Goal: Task Accomplishment & Management: Manage account settings

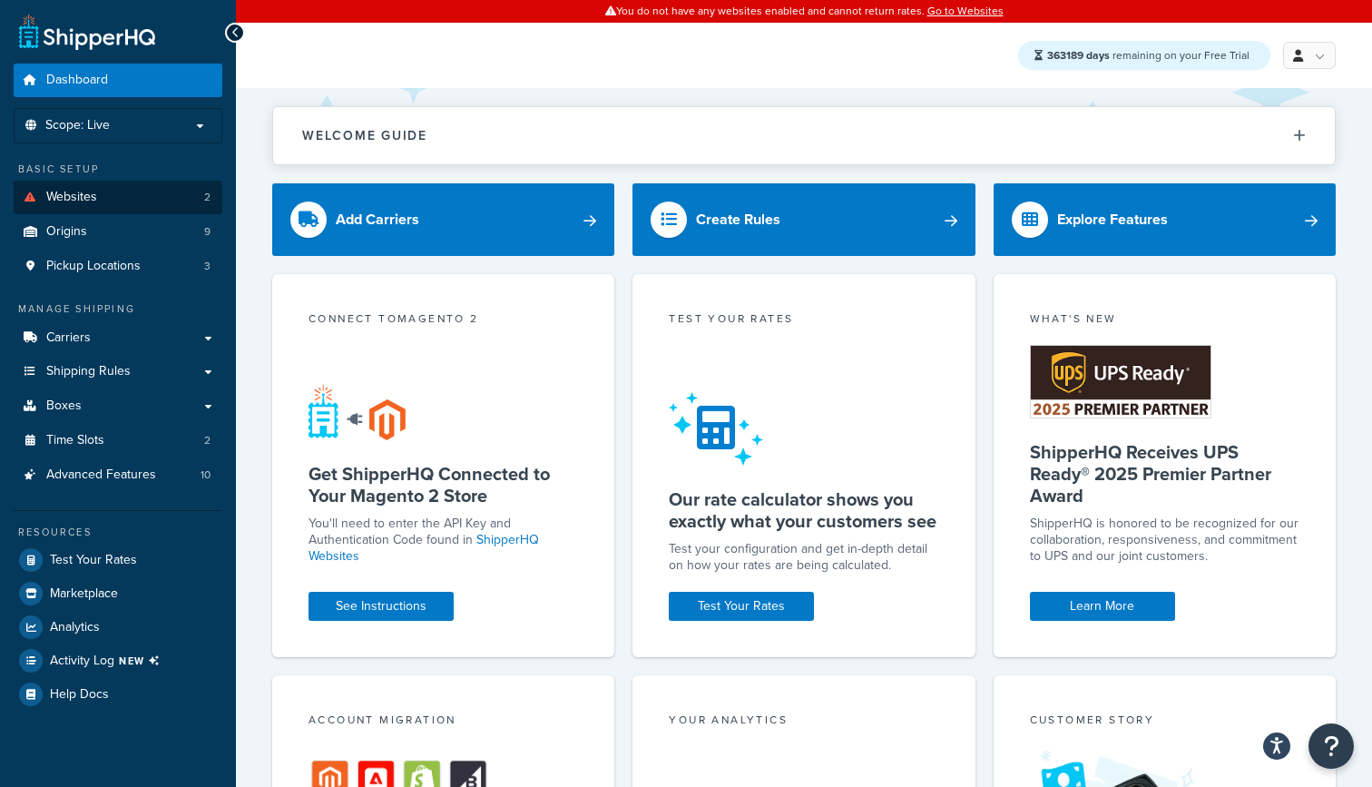
click at [104, 185] on link "Websites 2" at bounding box center [118, 198] width 209 height 34
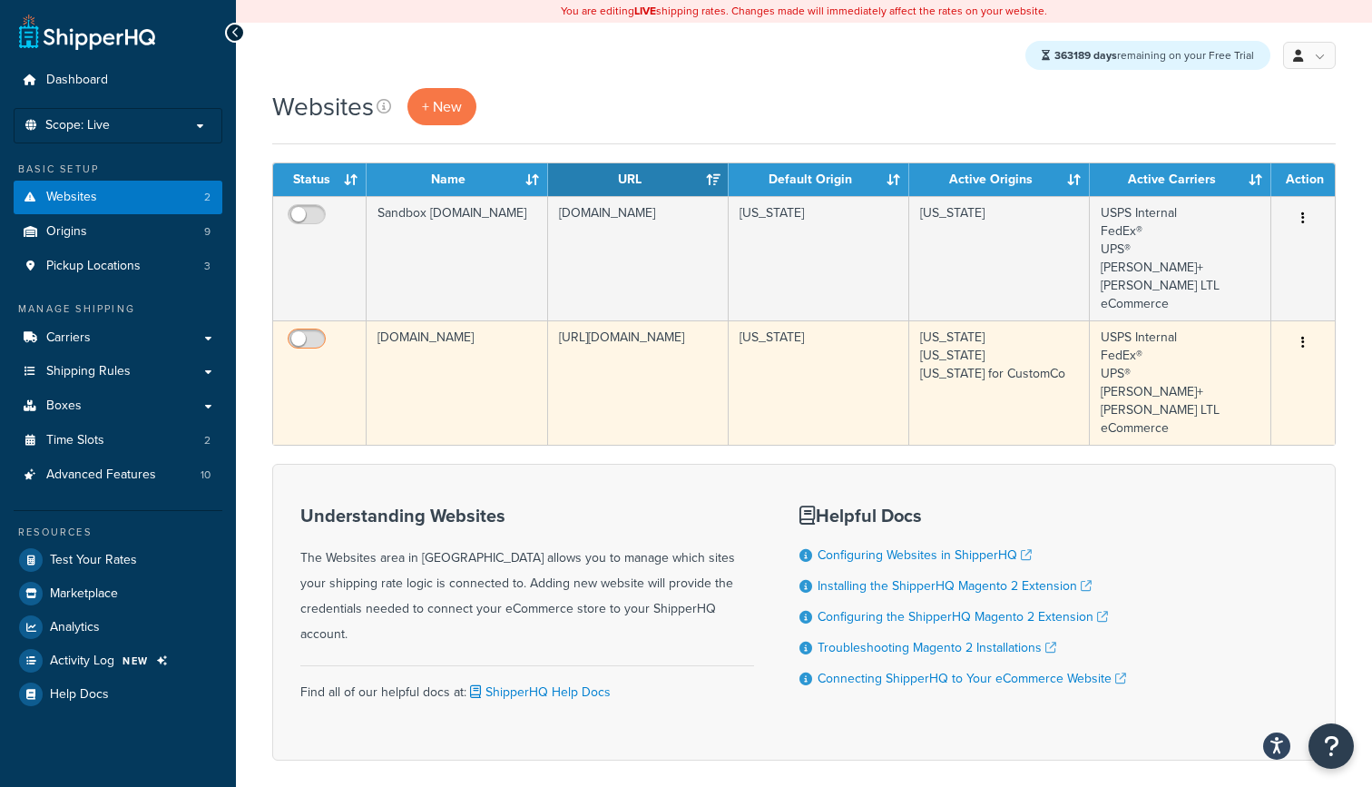
click at [312, 332] on input "checkbox" at bounding box center [309, 343] width 50 height 23
checkbox input "true"
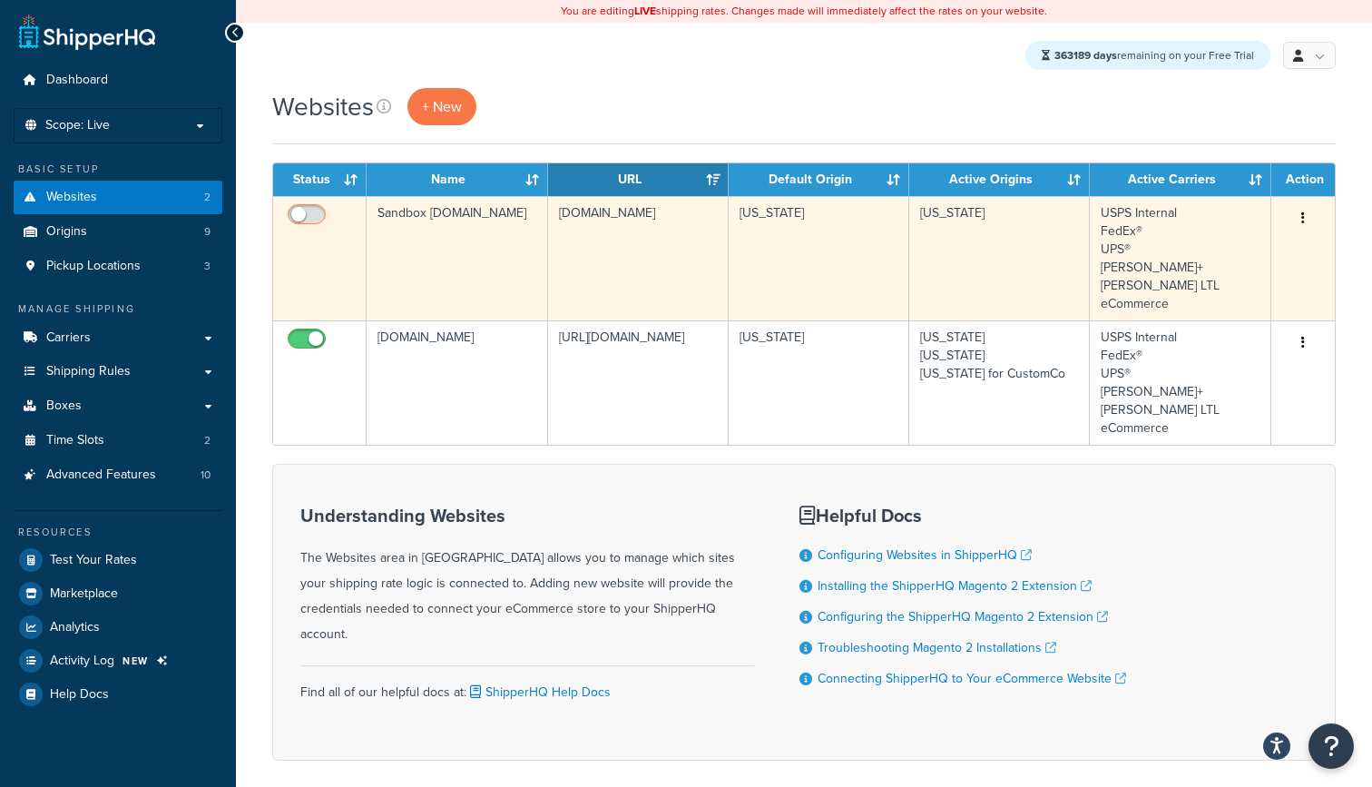
click at [304, 211] on input "checkbox" at bounding box center [309, 219] width 50 height 23
checkbox input "true"
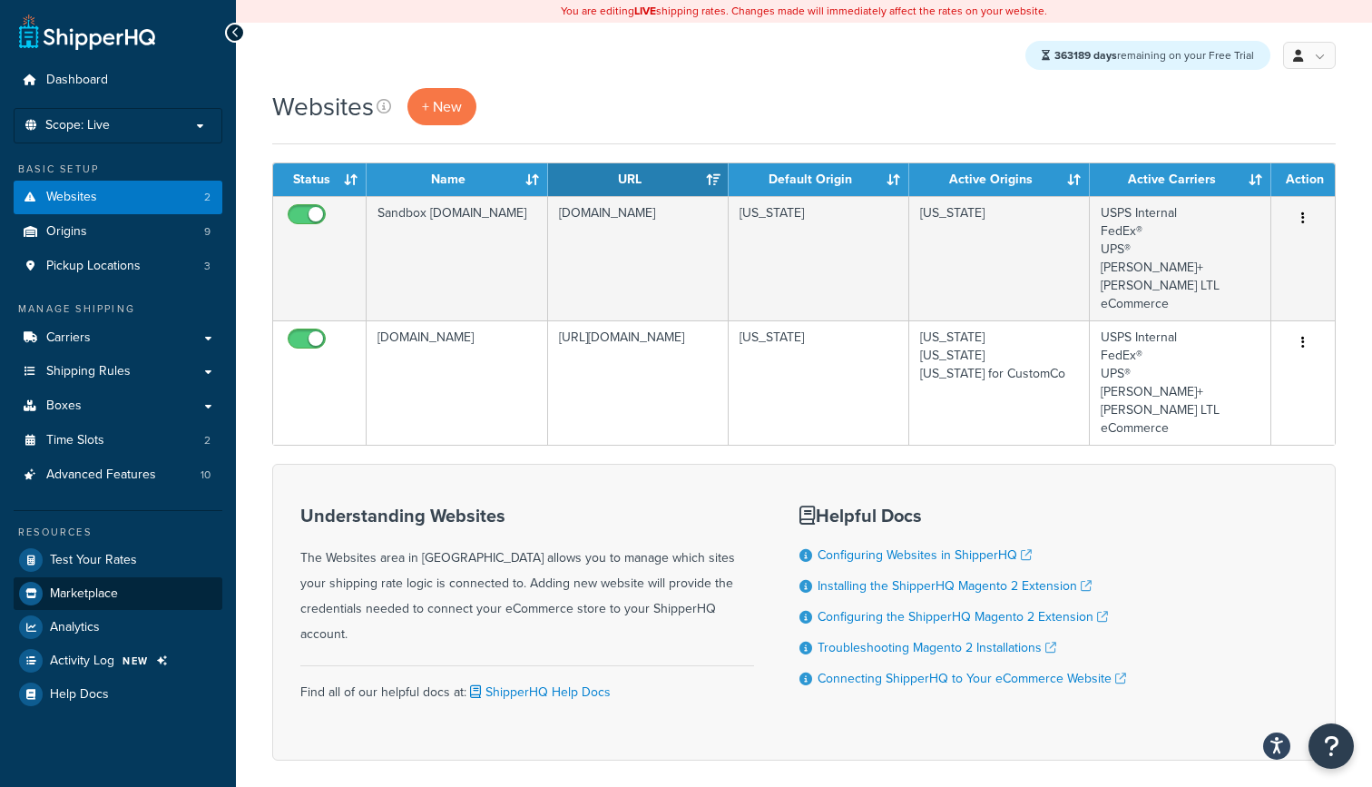
scroll to position [3, 0]
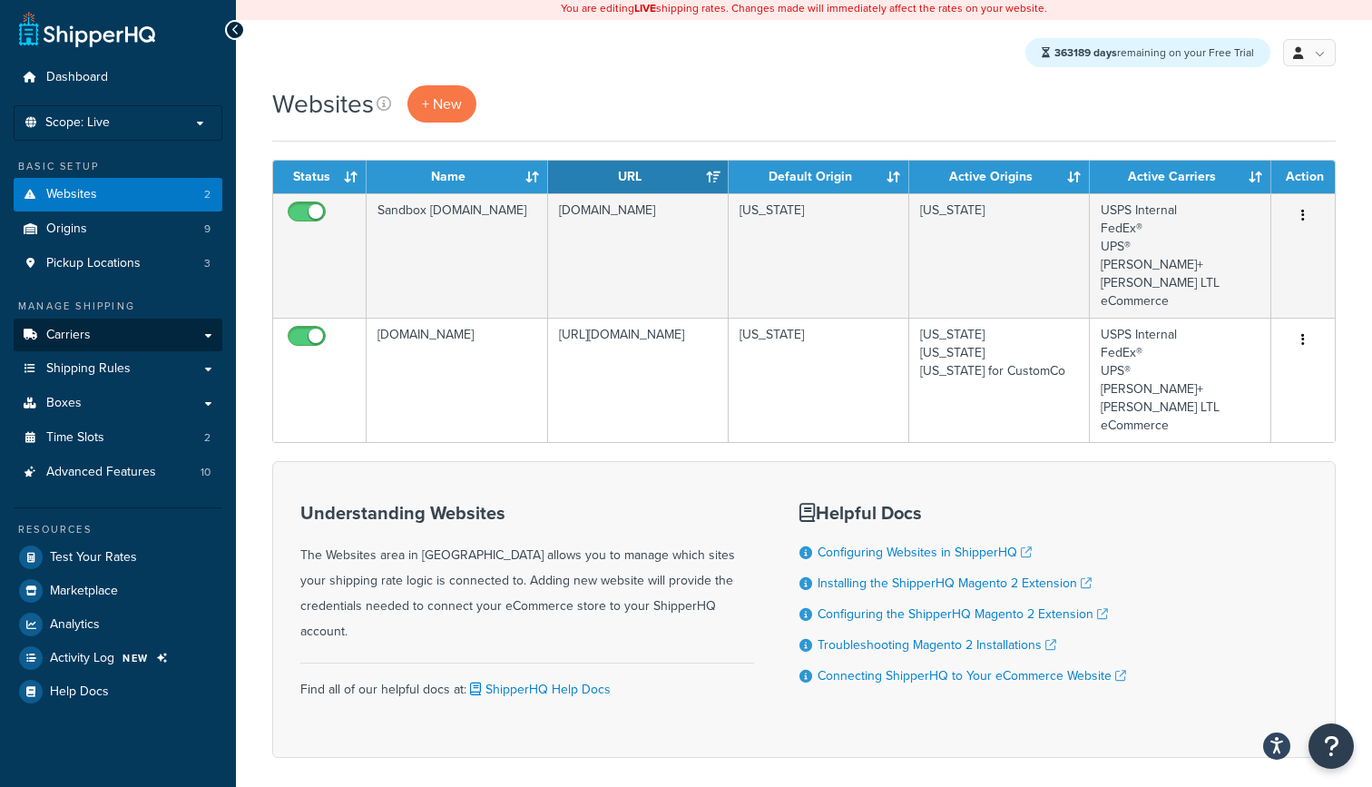
click at [76, 335] on span "Carriers" at bounding box center [68, 335] width 44 height 15
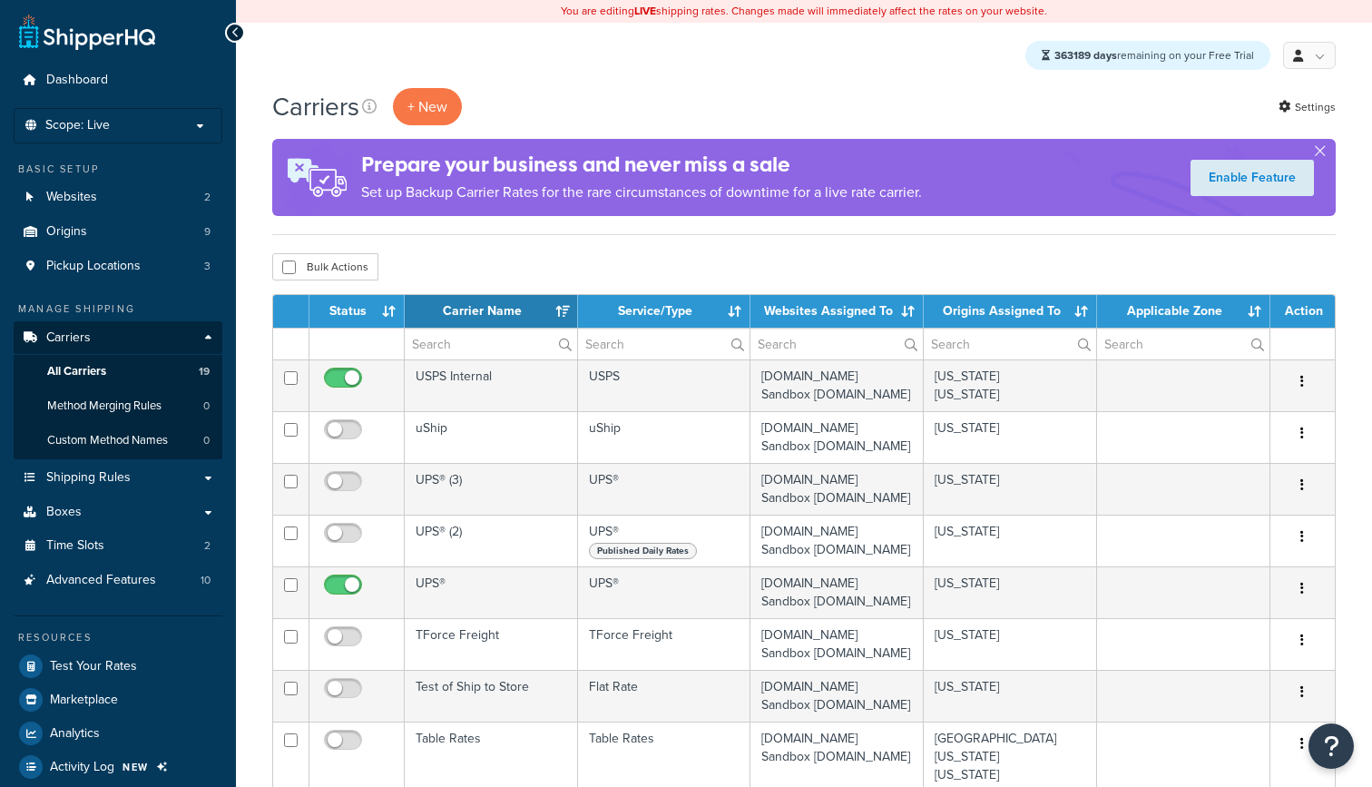
select select "15"
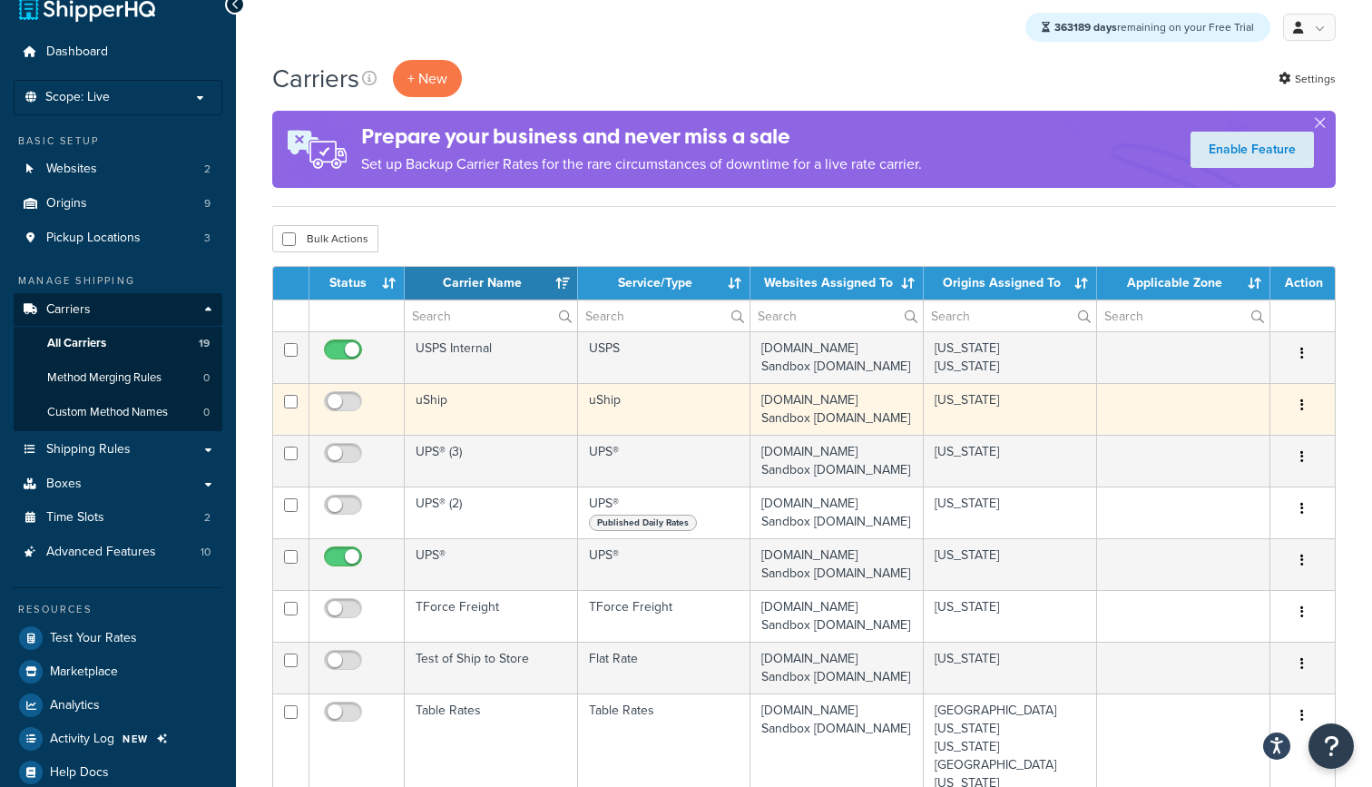
scroll to position [33, 0]
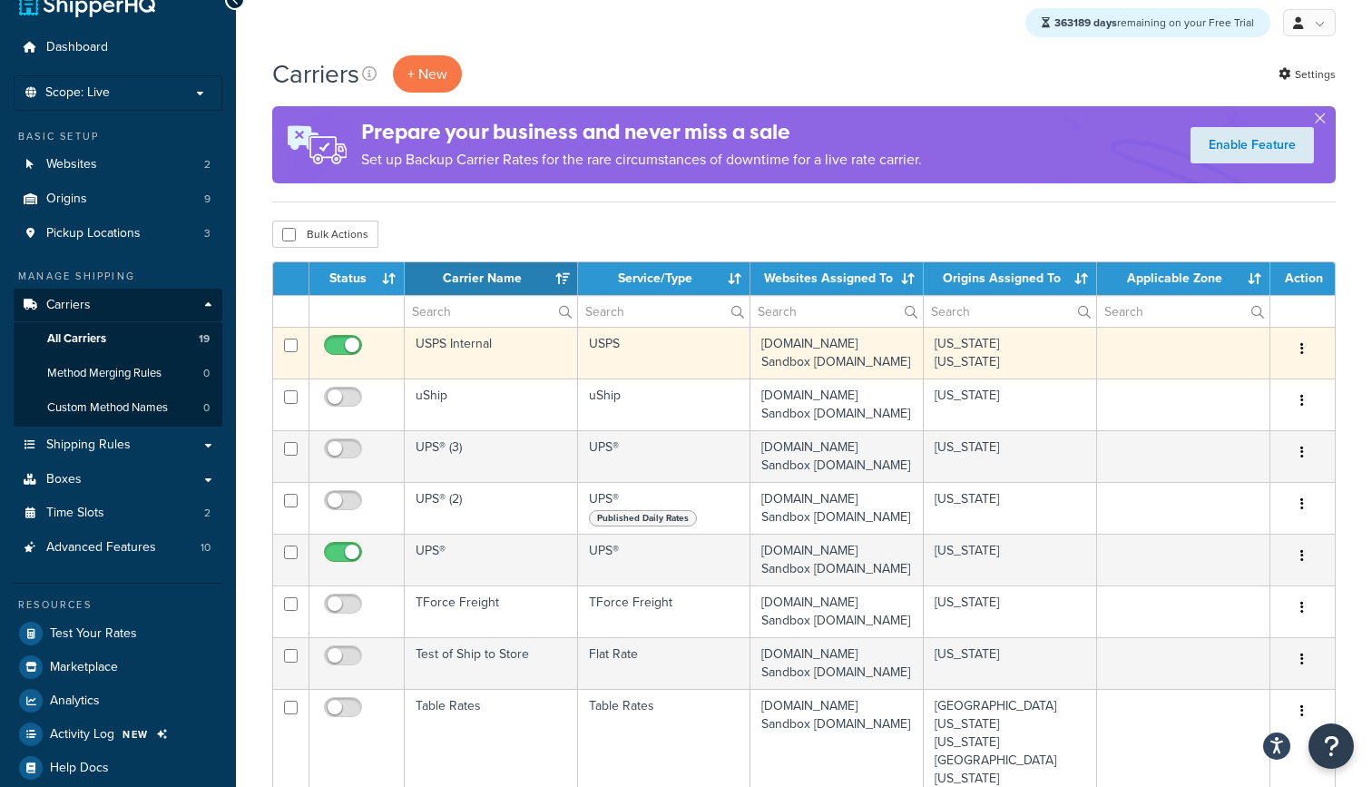
click at [530, 355] on td "USPS Internal" at bounding box center [491, 353] width 173 height 52
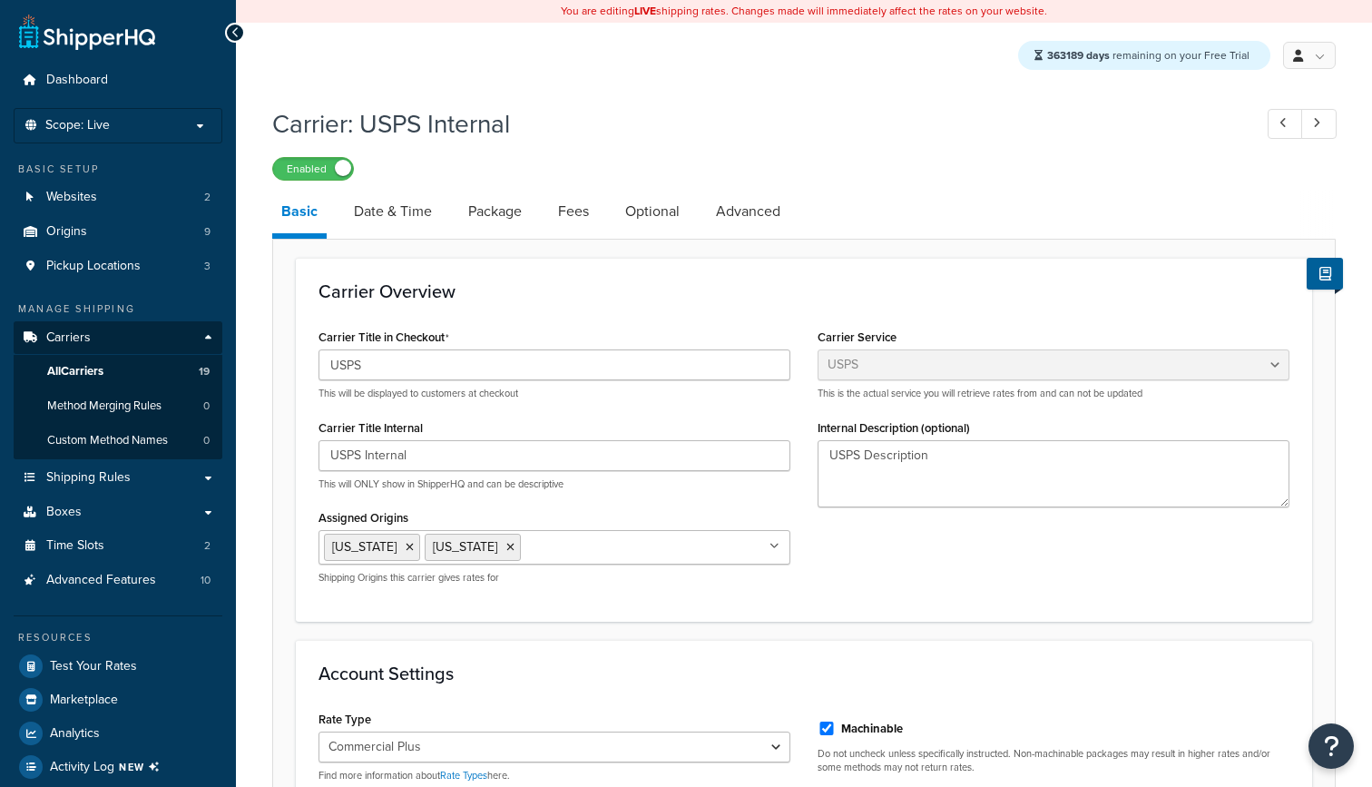
select select "usps"
select select "PLUS"
click at [399, 213] on link "Date & Time" at bounding box center [393, 212] width 96 height 44
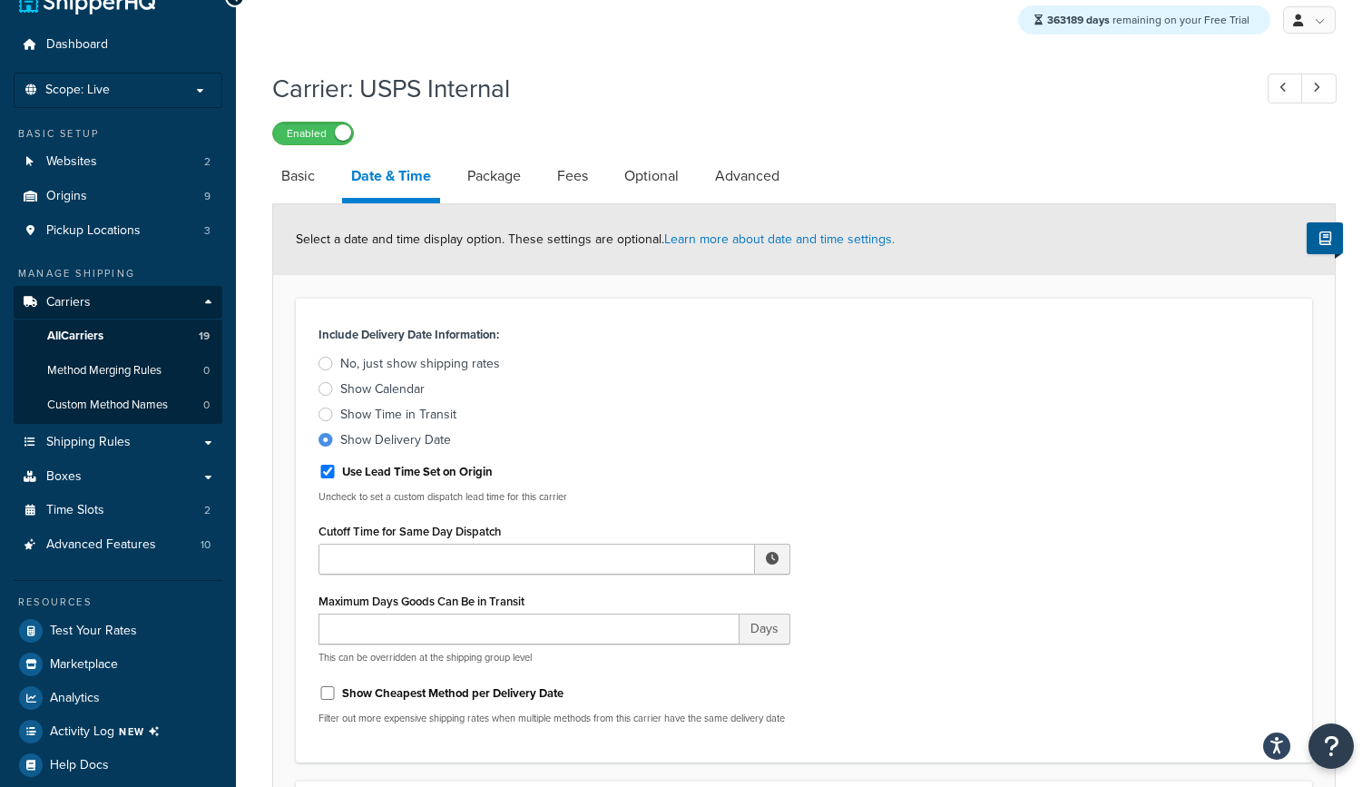
scroll to position [37, 0]
click at [420, 389] on div "Show Calendar" at bounding box center [382, 387] width 84 height 18
click at [0, 0] on input "Show Calendar" at bounding box center [0, 0] width 0 height 0
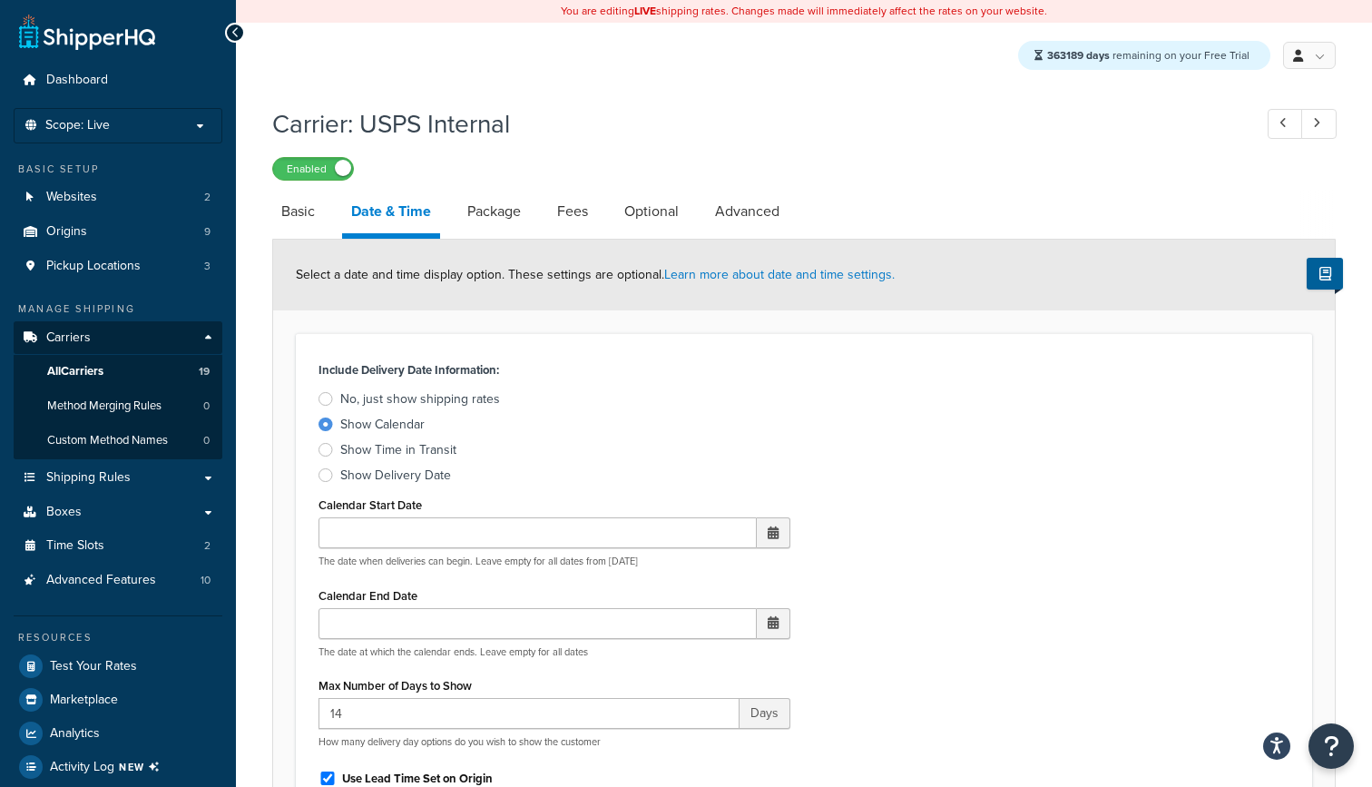
scroll to position [0, 0]
click at [412, 477] on div "Show Delivery Date" at bounding box center [395, 476] width 111 height 18
click at [0, 0] on input "Show Delivery Date" at bounding box center [0, 0] width 0 height 0
